Goal: Information Seeking & Learning: Compare options

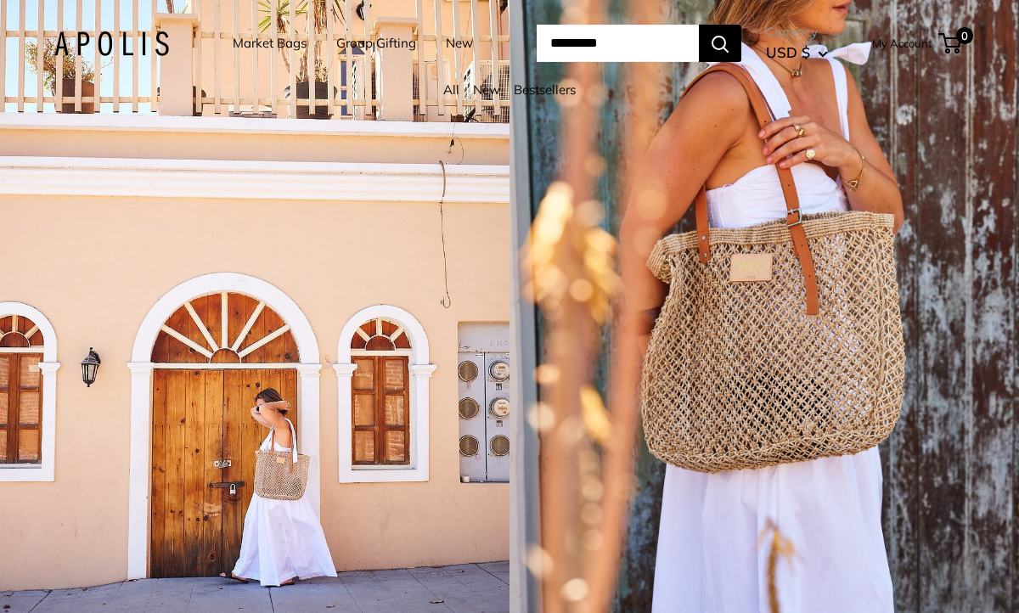
click at [594, 39] on input "Search..." at bounding box center [618, 43] width 162 height 37
type input "*"
click at [258, 37] on link "Market Bags" at bounding box center [270, 43] width 74 height 24
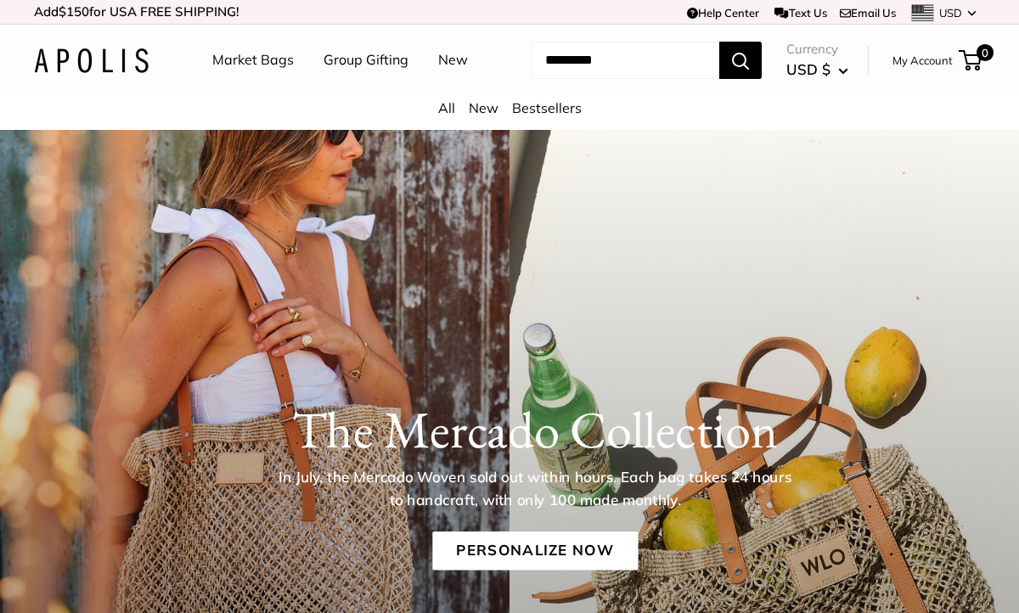
click at [243, 58] on link "Market Bags" at bounding box center [253, 60] width 82 height 25
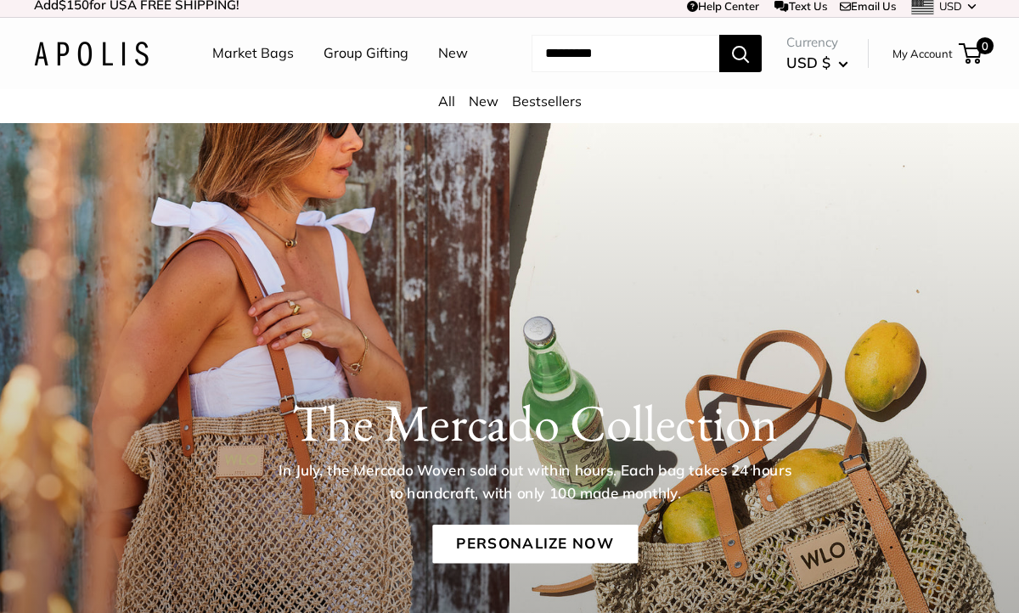
scroll to position [8, 0]
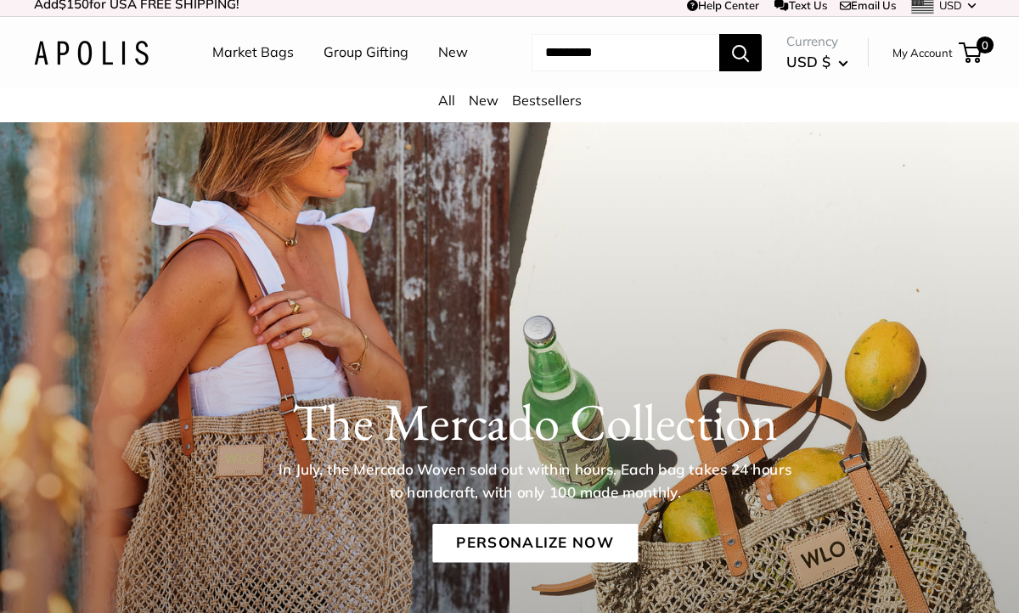
click at [446, 102] on link "All" at bounding box center [446, 100] width 17 height 17
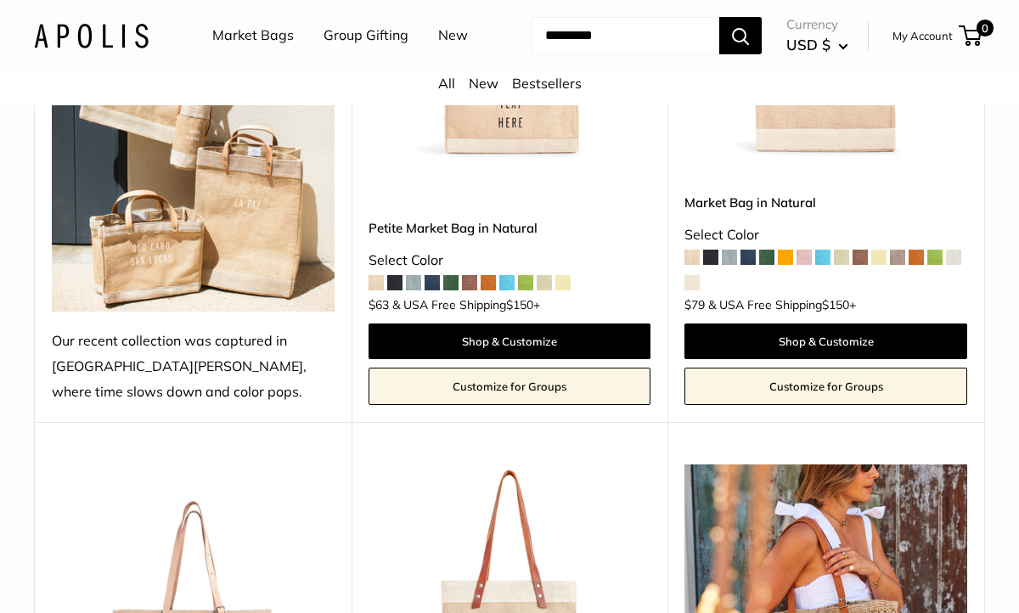
scroll to position [467, 0]
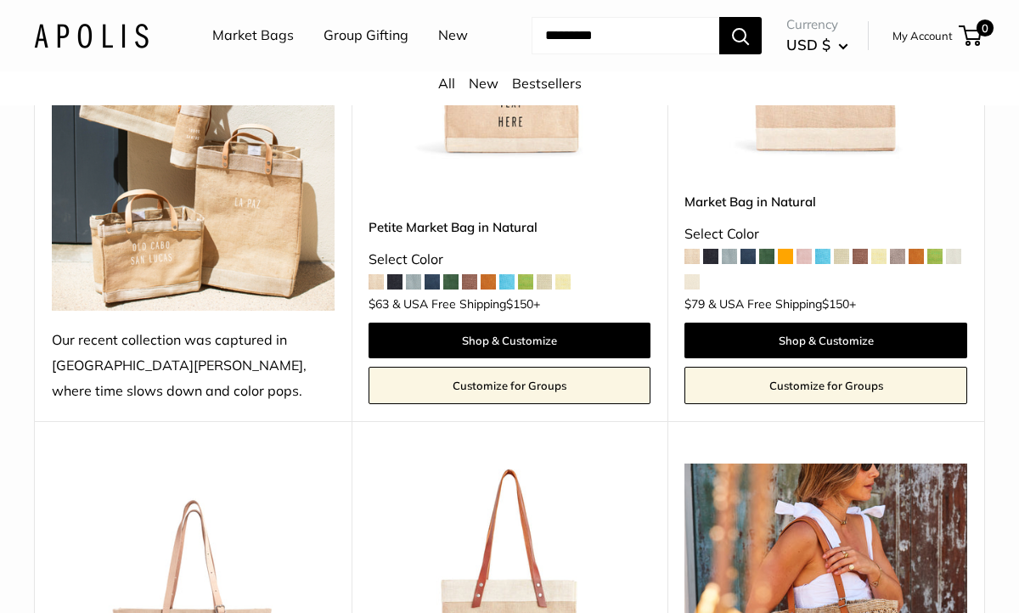
click at [375, 284] on span at bounding box center [376, 281] width 15 height 15
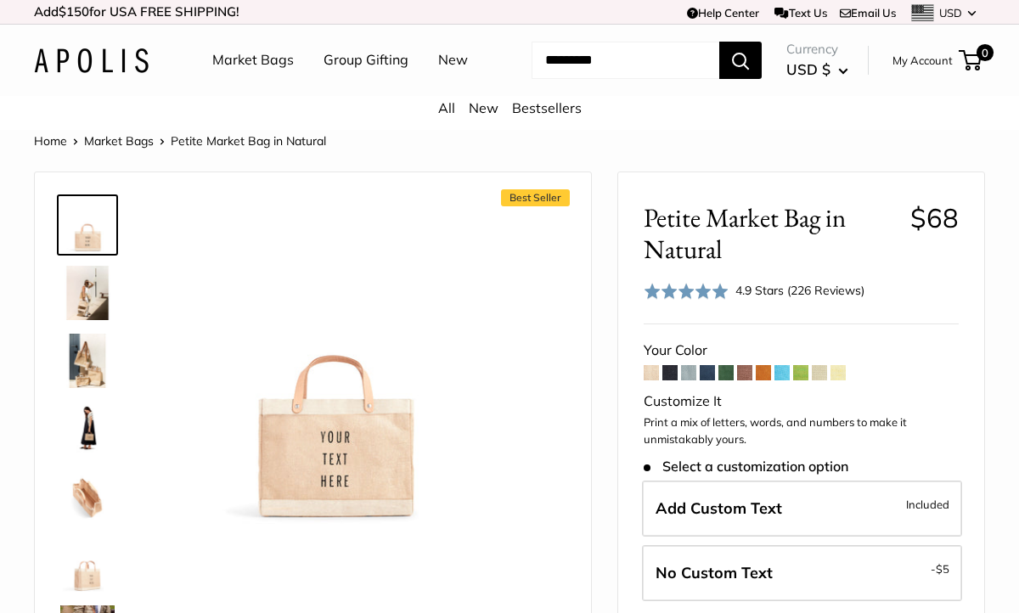
click at [819, 378] on span at bounding box center [819, 372] width 15 height 15
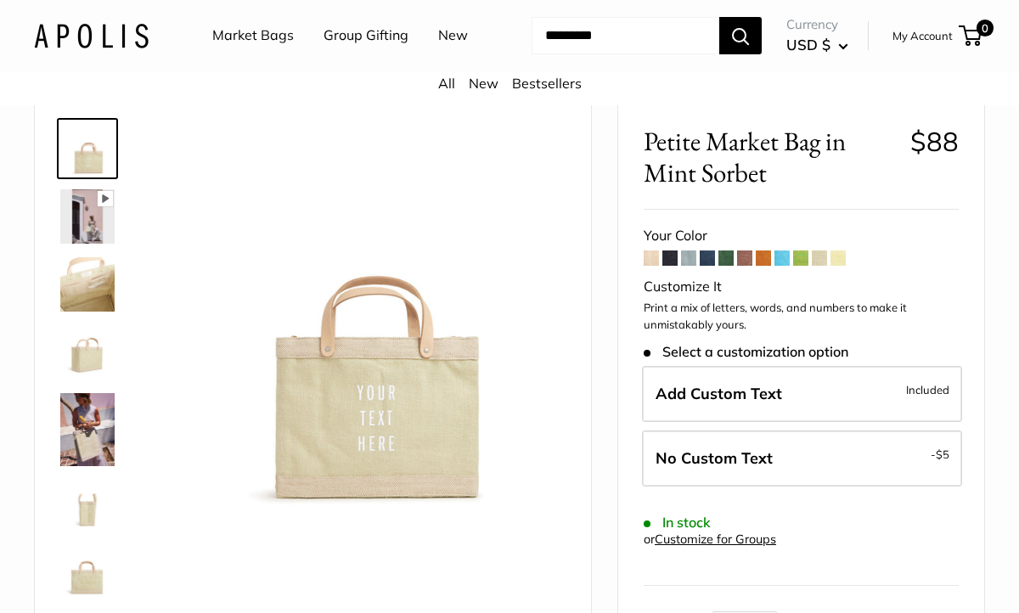
scroll to position [77, 0]
click at [650, 264] on span at bounding box center [651, 257] width 15 height 15
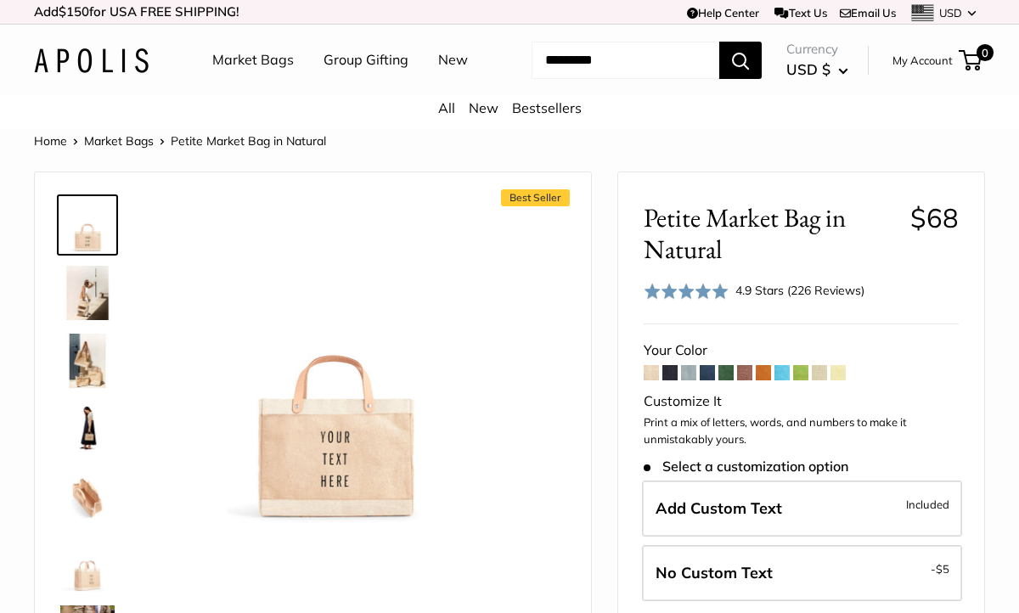
click at [822, 368] on span at bounding box center [819, 372] width 15 height 15
